Goal: Task Accomplishment & Management: Use online tool/utility

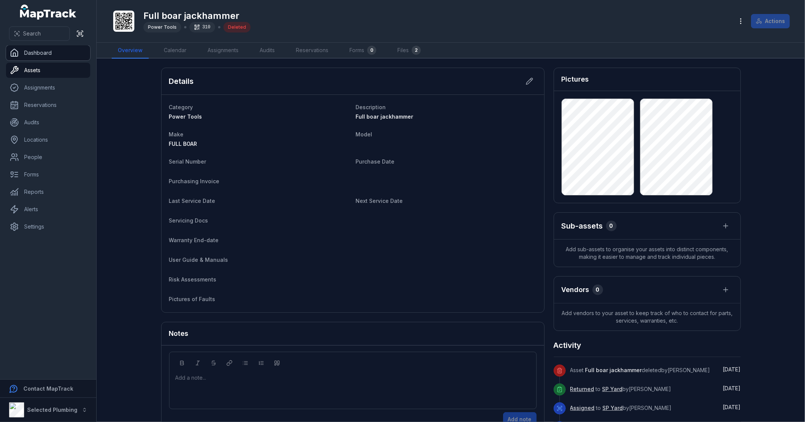
click at [42, 50] on link "Dashboard" at bounding box center [48, 52] width 84 height 15
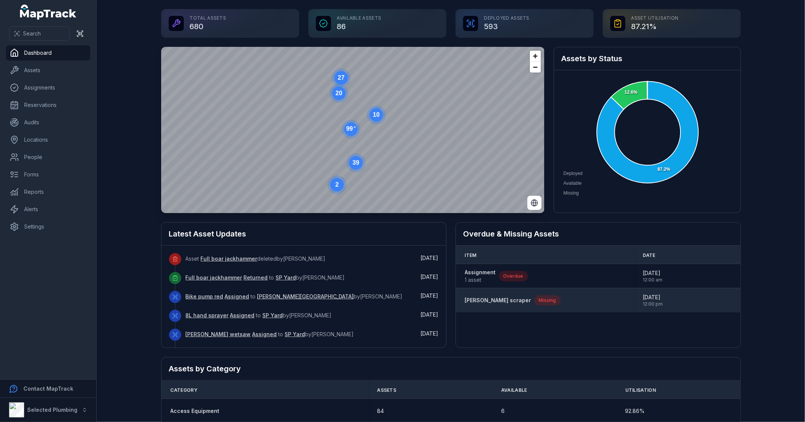
click at [484, 299] on strong "[PERSON_NAME] scraper" at bounding box center [498, 300] width 66 height 8
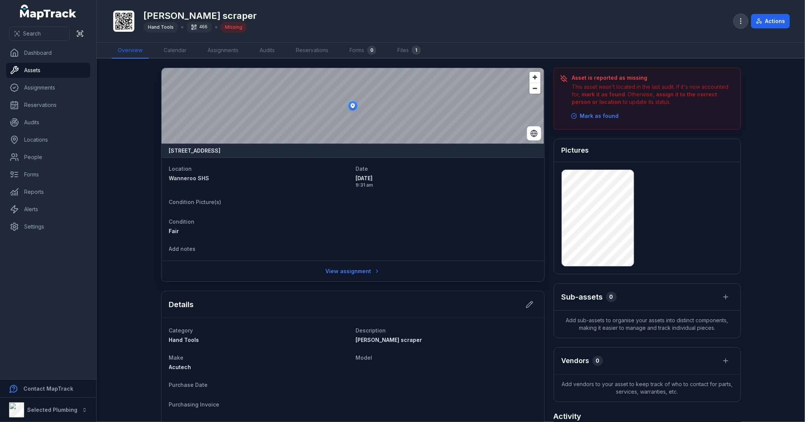
click at [743, 19] on icon "button" at bounding box center [741, 21] width 8 height 8
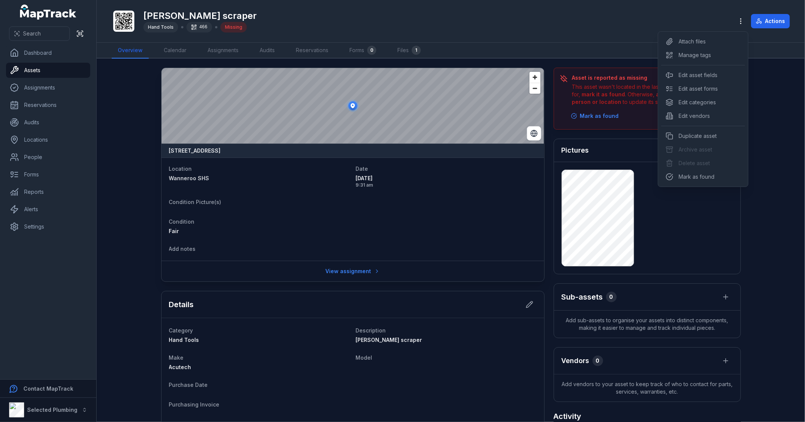
click at [786, 15] on div "Actions" at bounding box center [762, 21] width 56 height 14
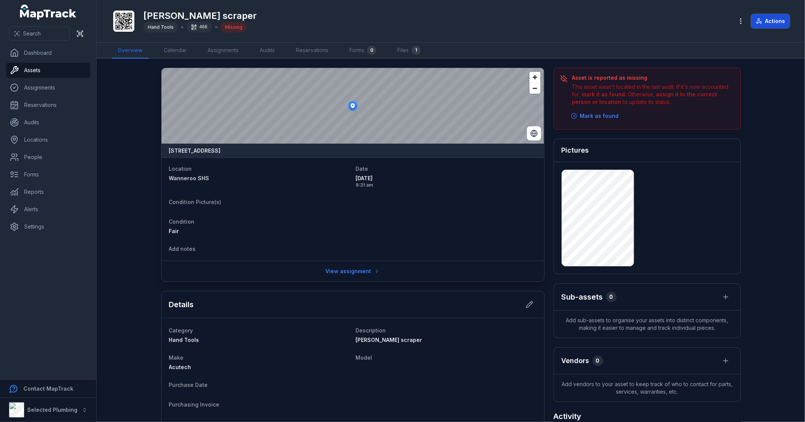
click at [778, 20] on button "Actions" at bounding box center [770, 21] width 39 height 14
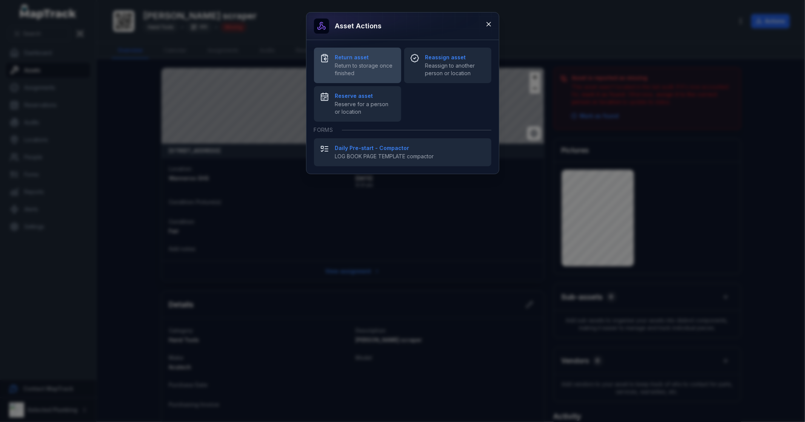
click at [373, 63] on span "Return to storage once finished" at bounding box center [365, 69] width 60 height 15
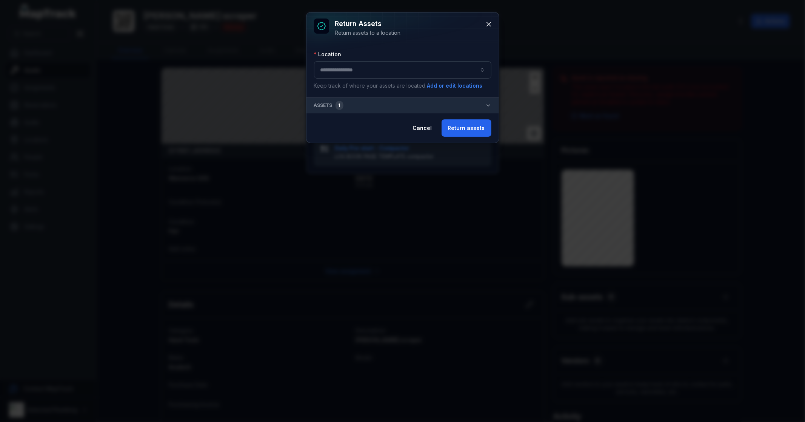
click at [398, 79] on div "Location Keep track of where your assets are located. Add or edit locations" at bounding box center [402, 70] width 177 height 39
click at [402, 69] on button "button" at bounding box center [402, 69] width 177 height 17
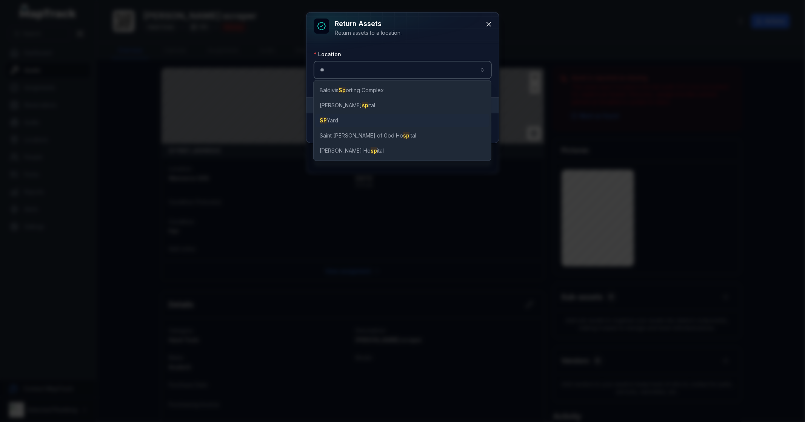
type input "**"
click at [335, 119] on span "SP Yard" at bounding box center [329, 121] width 19 height 8
type input "*******"
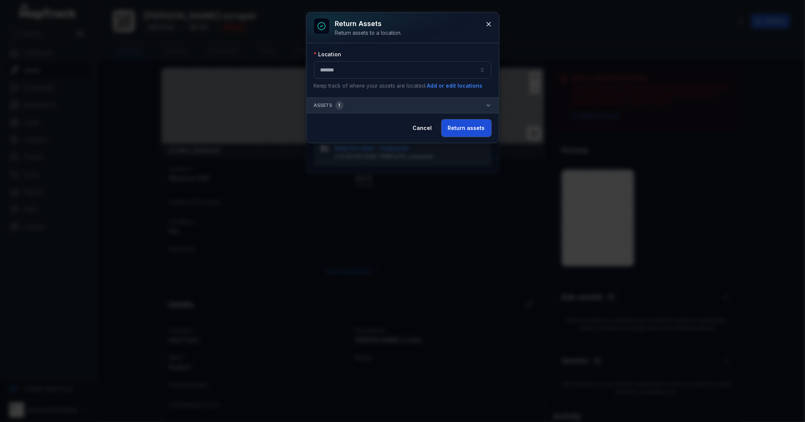
click at [487, 125] on button "Return assets" at bounding box center [467, 127] width 50 height 17
